Goal: Information Seeking & Learning: Learn about a topic

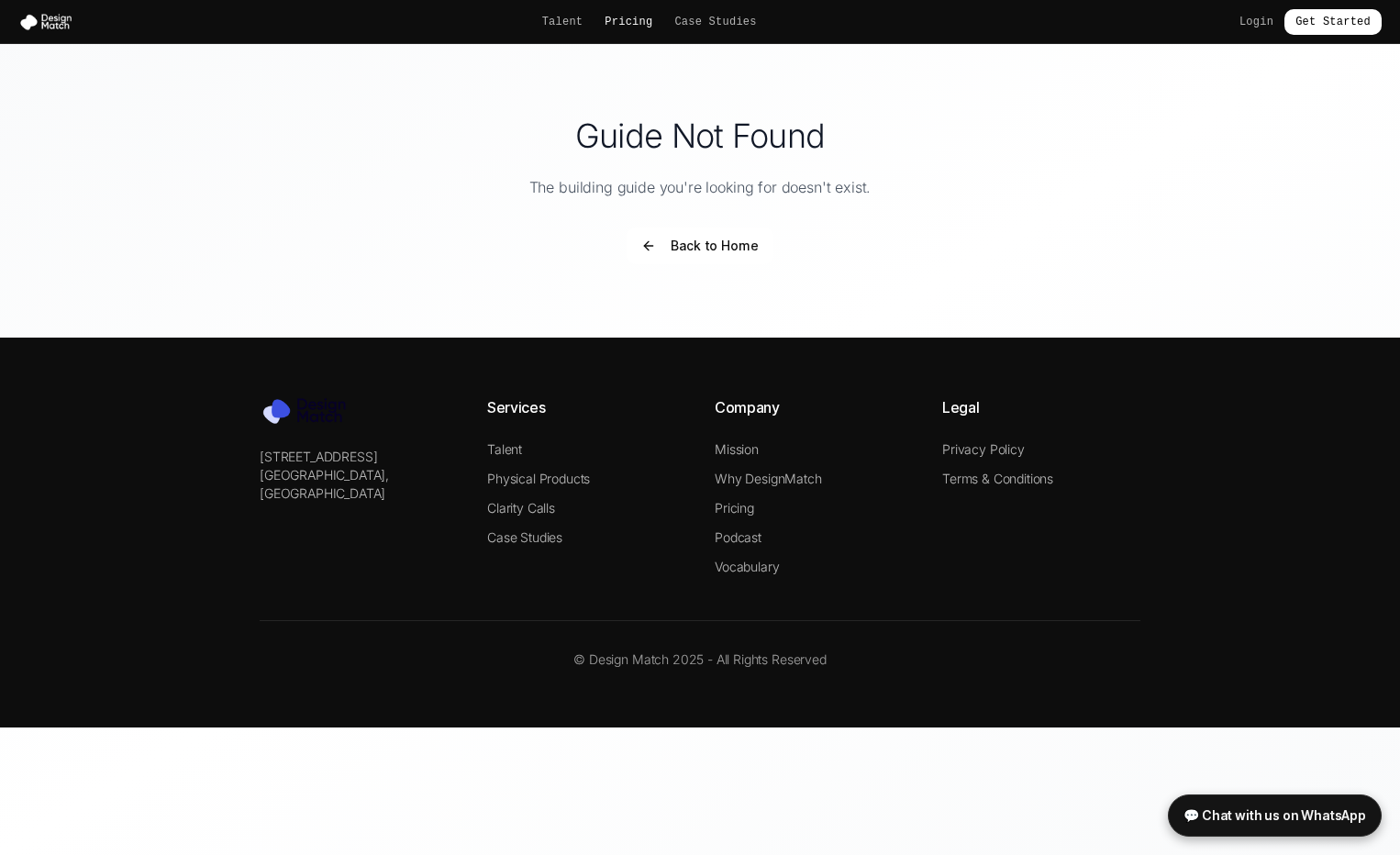
drag, startPoint x: 0, startPoint y: 0, endPoint x: 635, endPoint y: 18, distance: 635.3
click at [635, 18] on link "Pricing" at bounding box center [628, 21] width 48 height 14
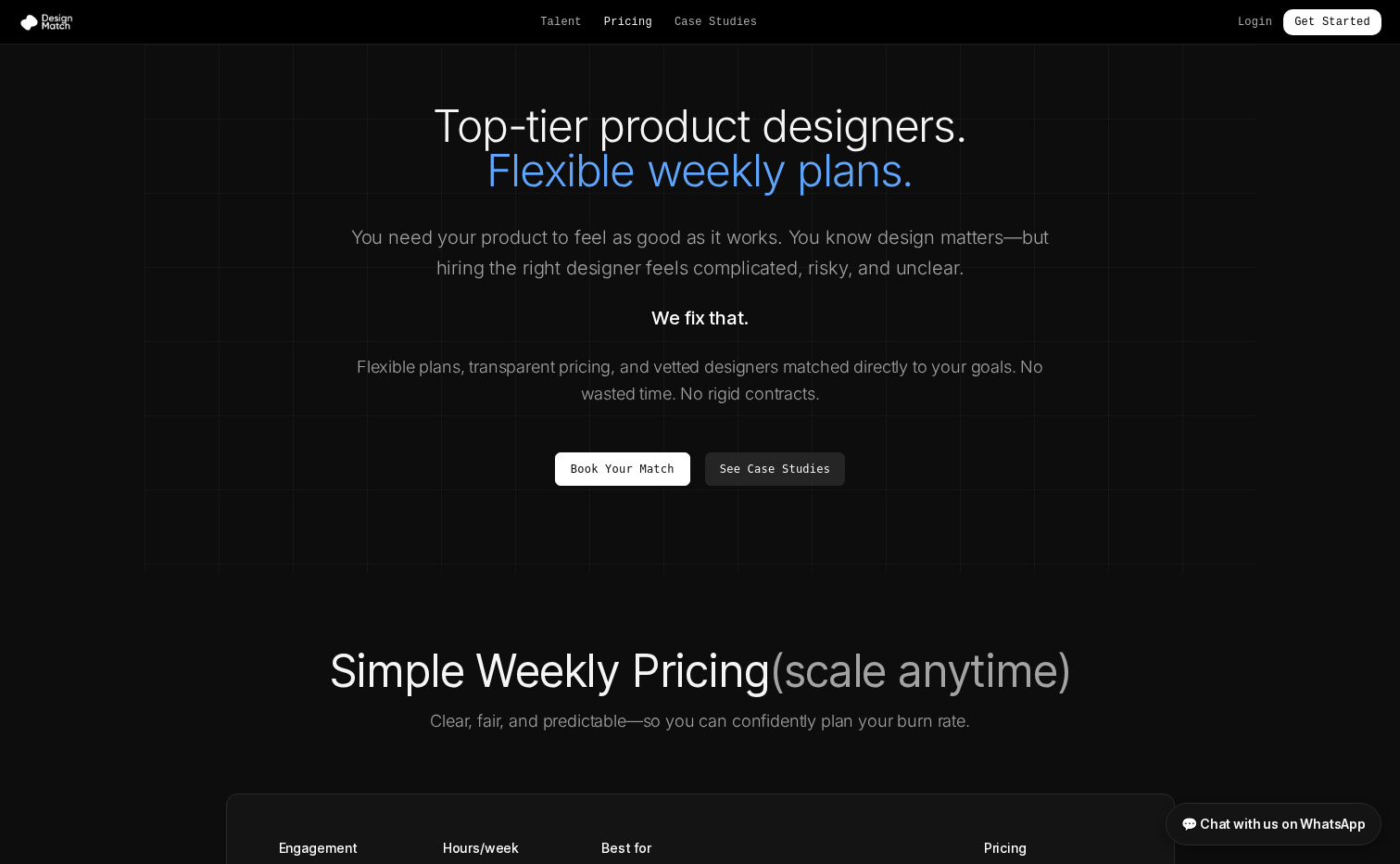
click at [626, 21] on link "Pricing" at bounding box center [628, 21] width 49 height 15
click at [565, 22] on link "Talent" at bounding box center [561, 21] width 42 height 15
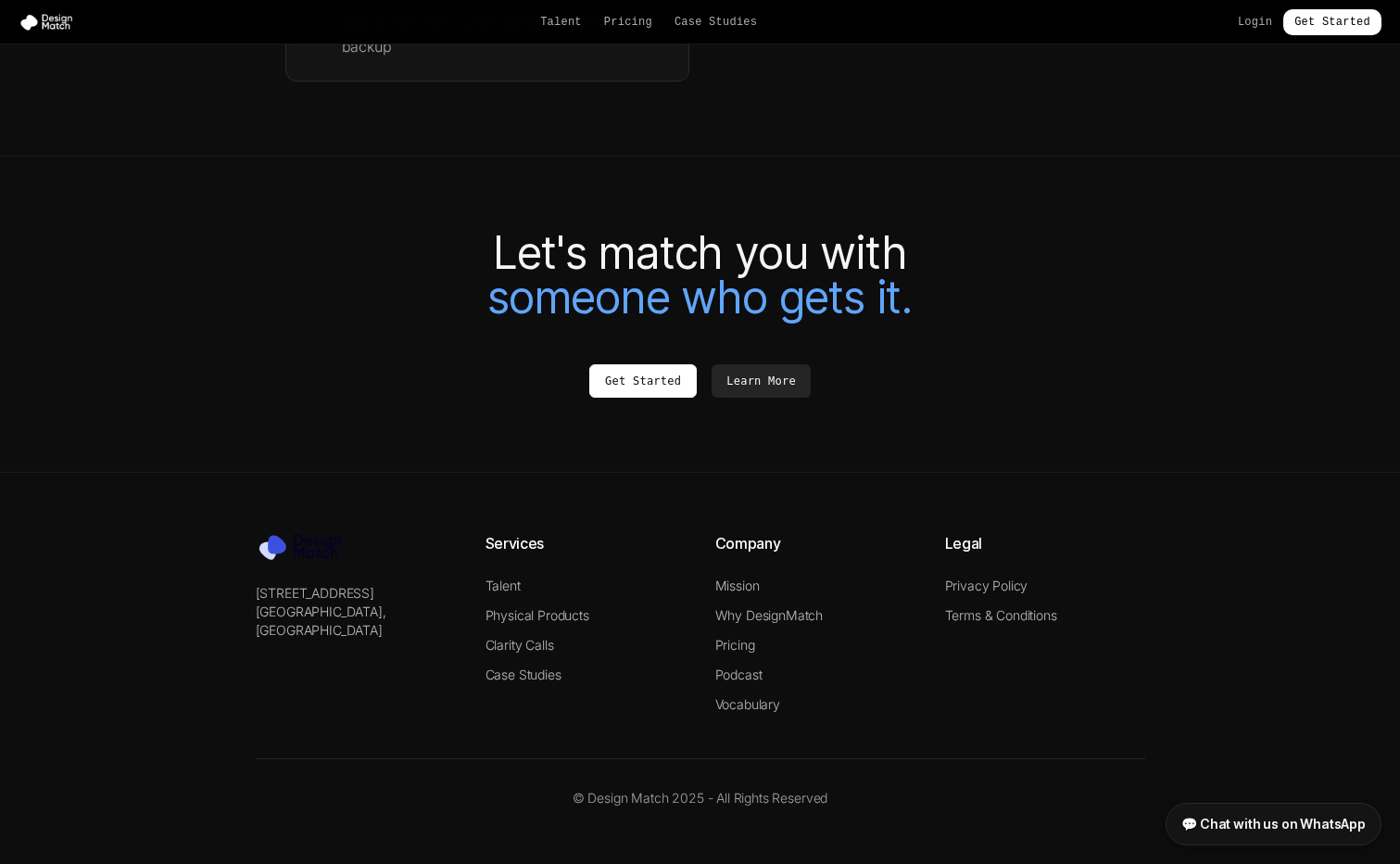
scroll to position [3992, 0]
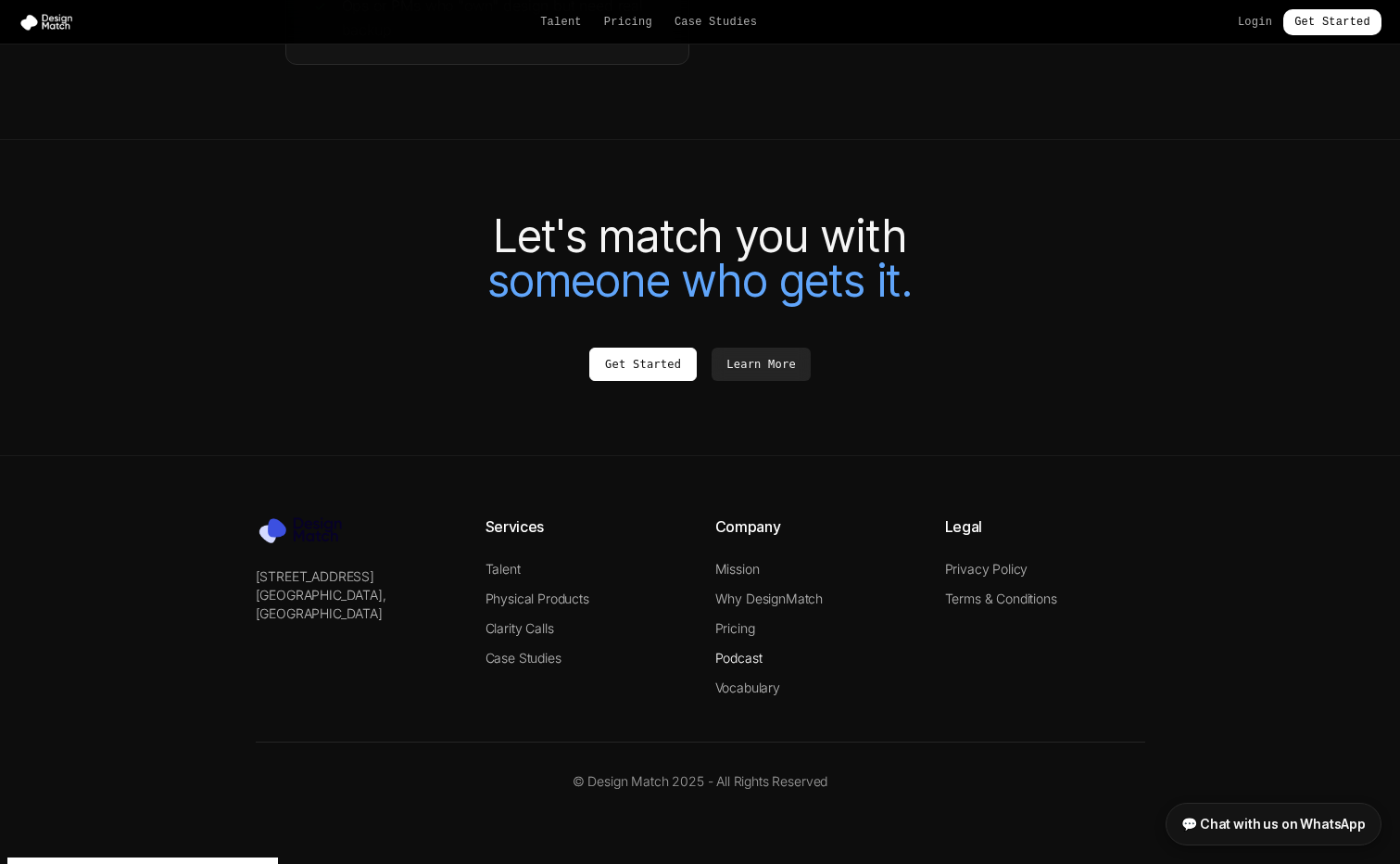
click at [749, 665] on link "Podcast" at bounding box center [739, 657] width 48 height 16
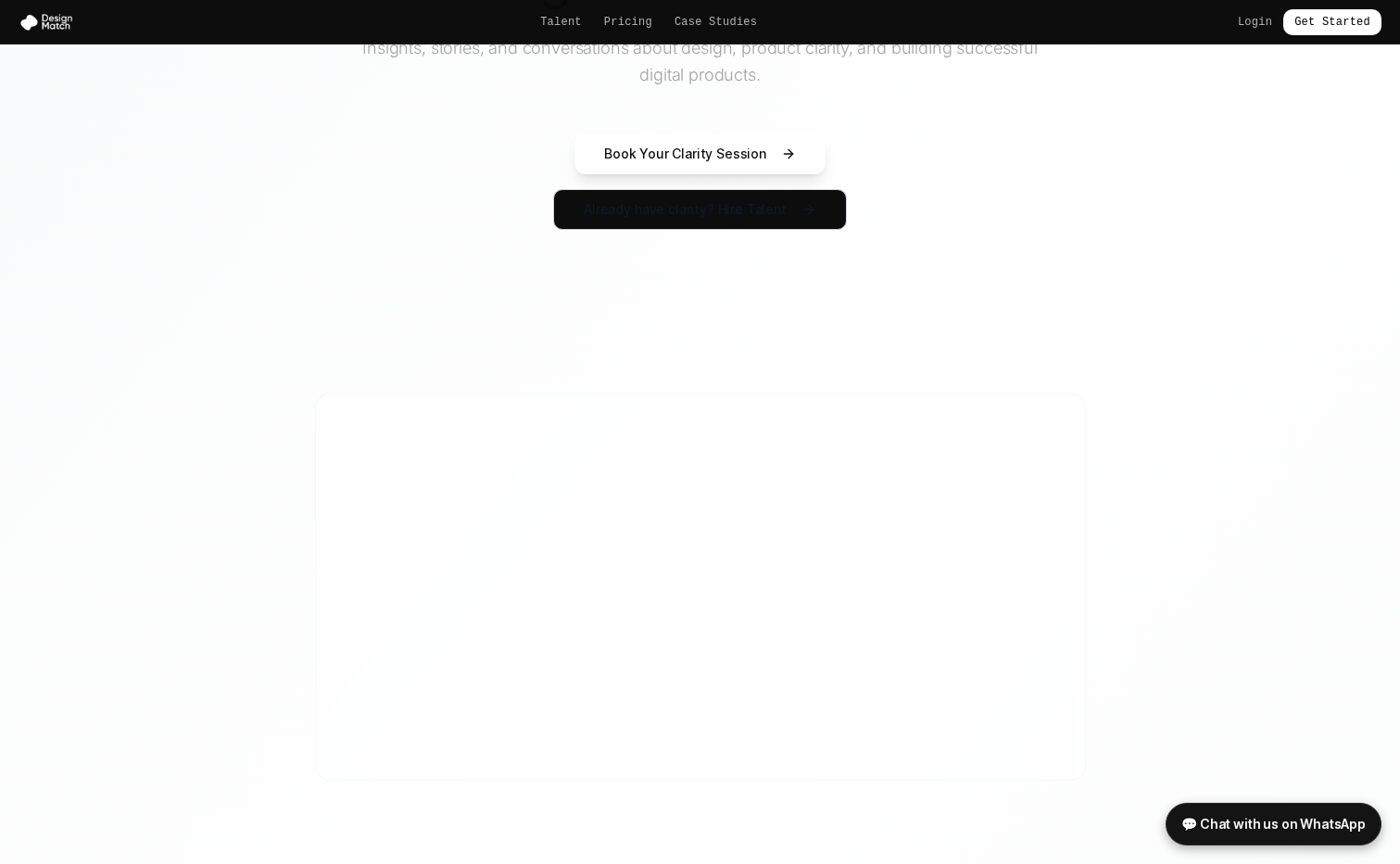
scroll to position [192, 0]
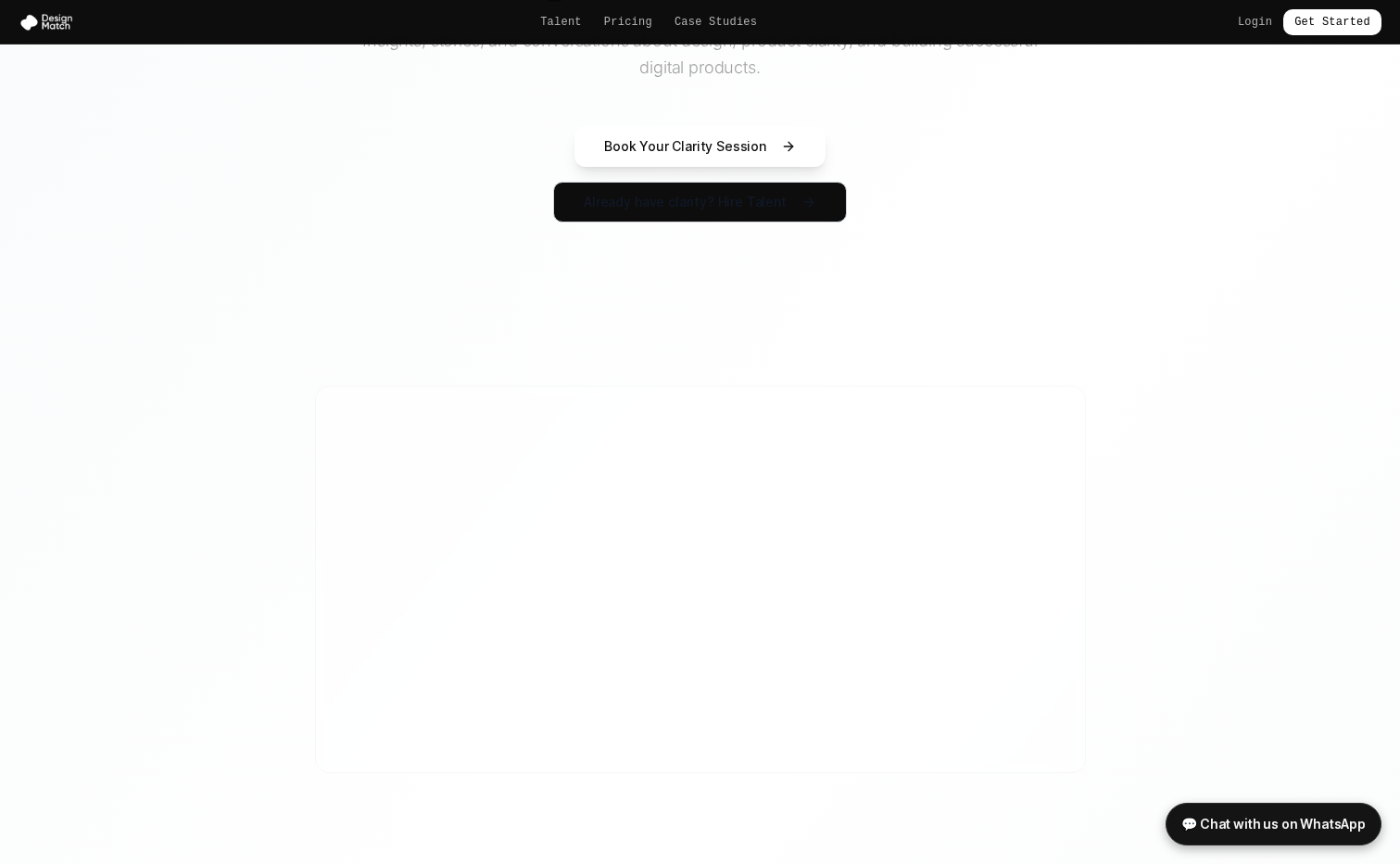
click at [1380, 377] on section at bounding box center [700, 579] width 1400 height 506
